Goal: Register for event/course

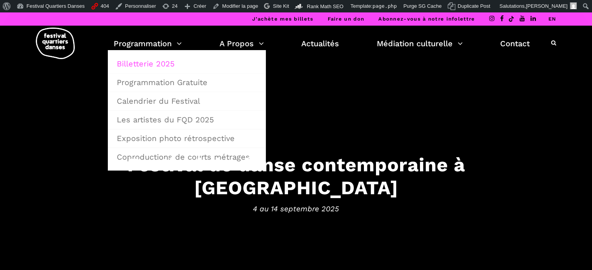
click at [161, 60] on link "Billetterie 2025" at bounding box center [186, 64] width 149 height 18
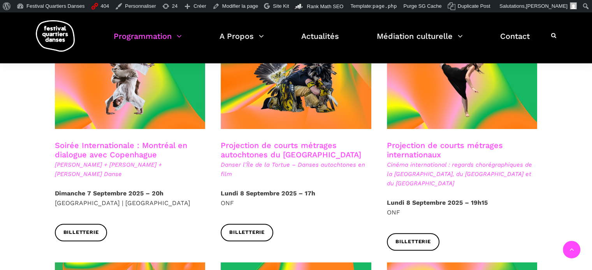
scroll to position [467, 0]
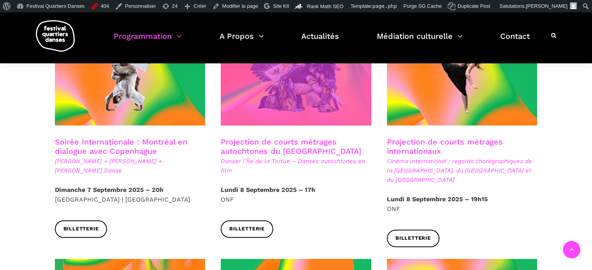
click at [290, 97] on span at bounding box center [296, 75] width 151 height 101
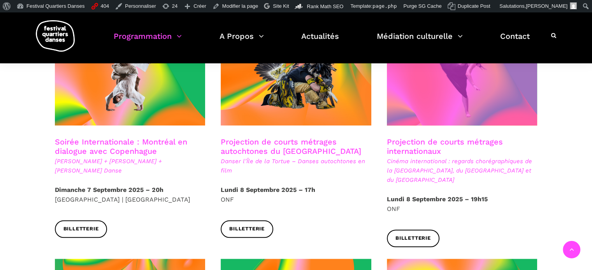
click at [428, 93] on span at bounding box center [462, 75] width 151 height 101
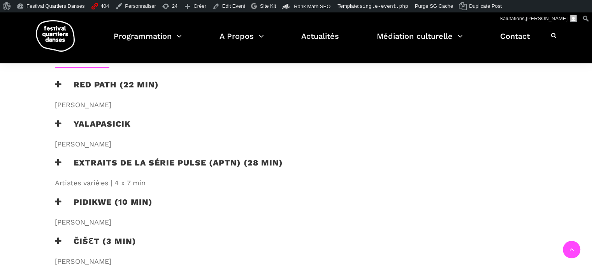
scroll to position [544, 0]
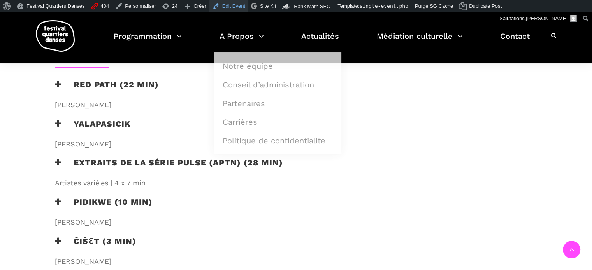
click at [224, 6] on link "Edit Event" at bounding box center [228, 6] width 39 height 12
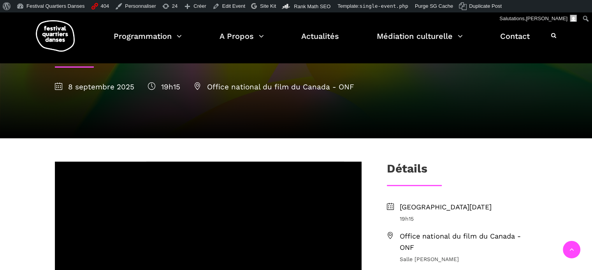
scroll to position [156, 0]
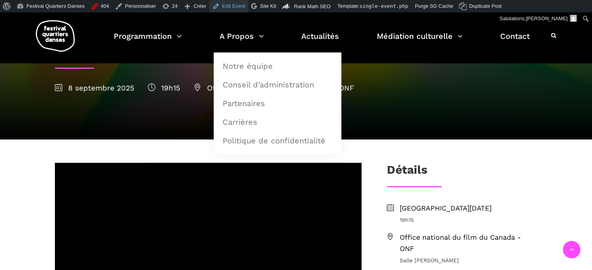
click at [223, 9] on link "Edit Event" at bounding box center [228, 6] width 39 height 12
